Goal: Check status: Check status

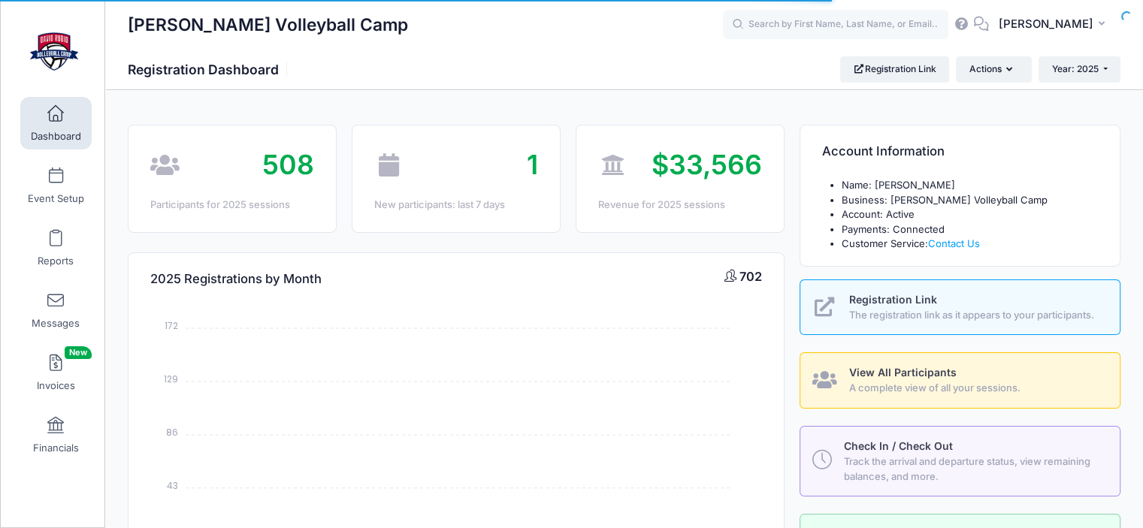
select select
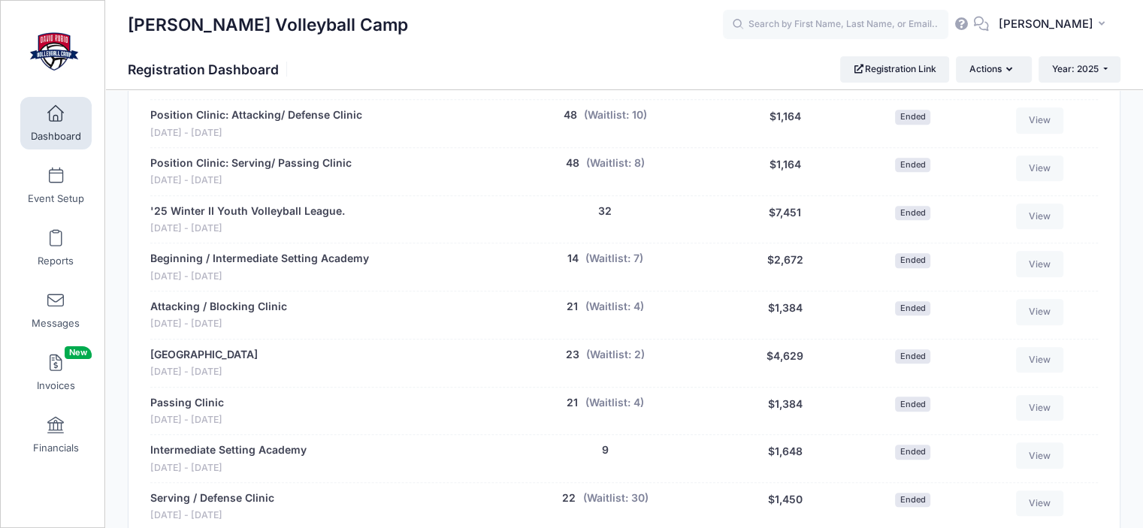
scroll to position [681, 0]
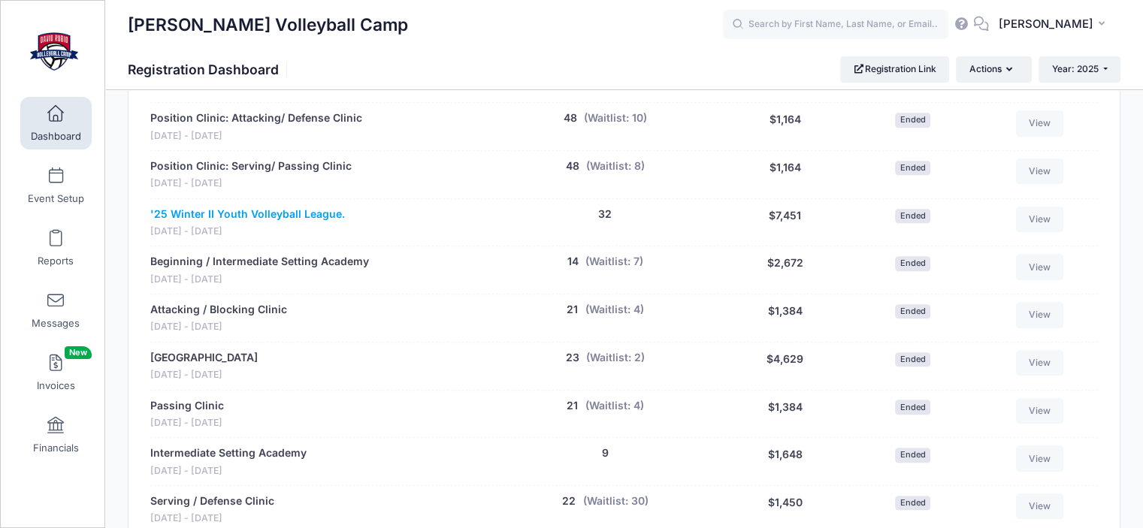
click at [304, 210] on link "'25 Winter II Youth Volleyball League." at bounding box center [247, 215] width 195 height 16
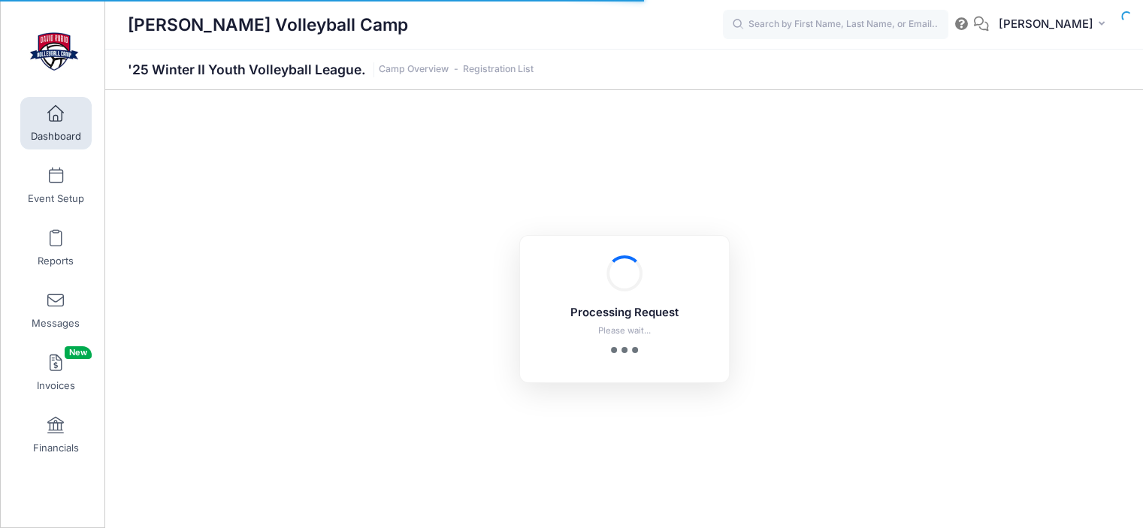
select select "10"
